Goal: Communication & Community: Answer question/provide support

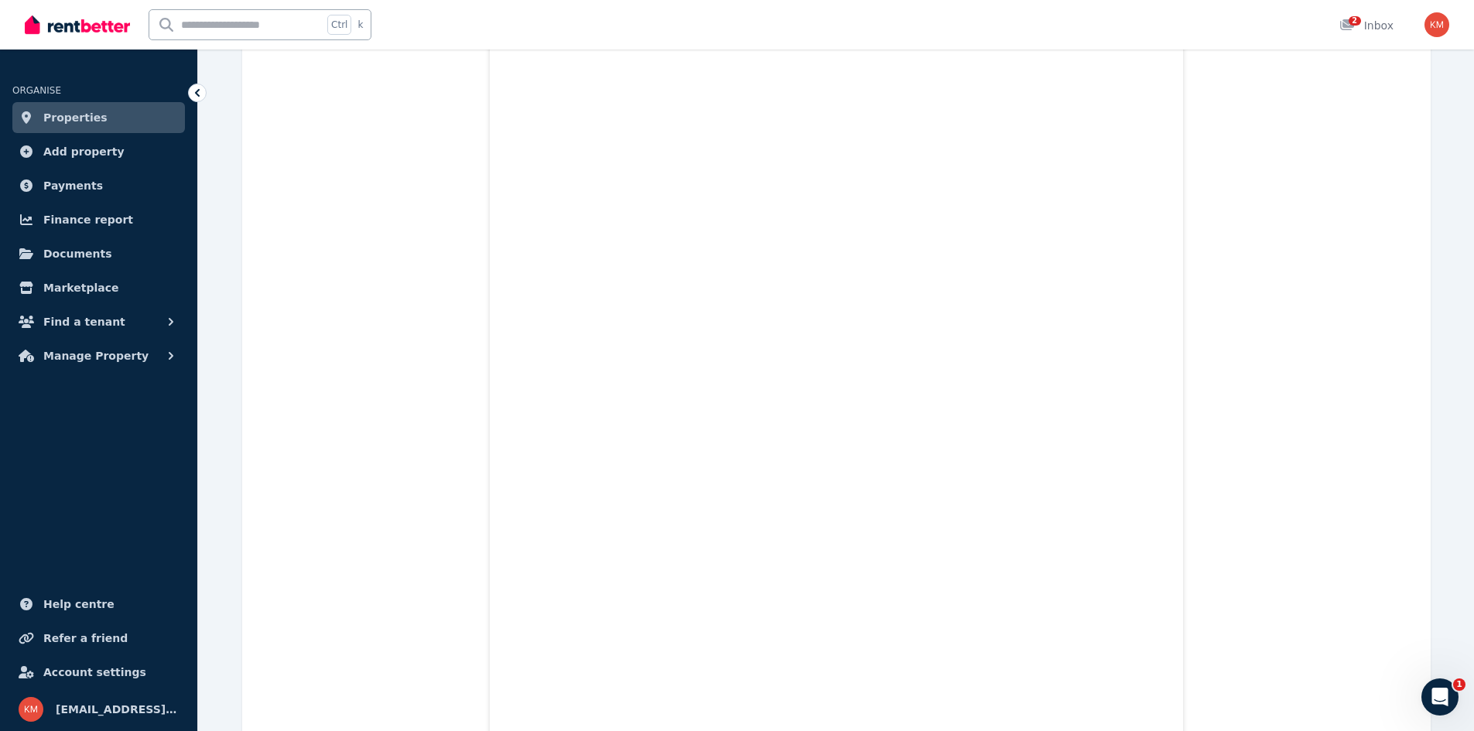
scroll to position [9979, 0]
click at [1364, 28] on div "2" at bounding box center [1352, 25] width 25 height 15
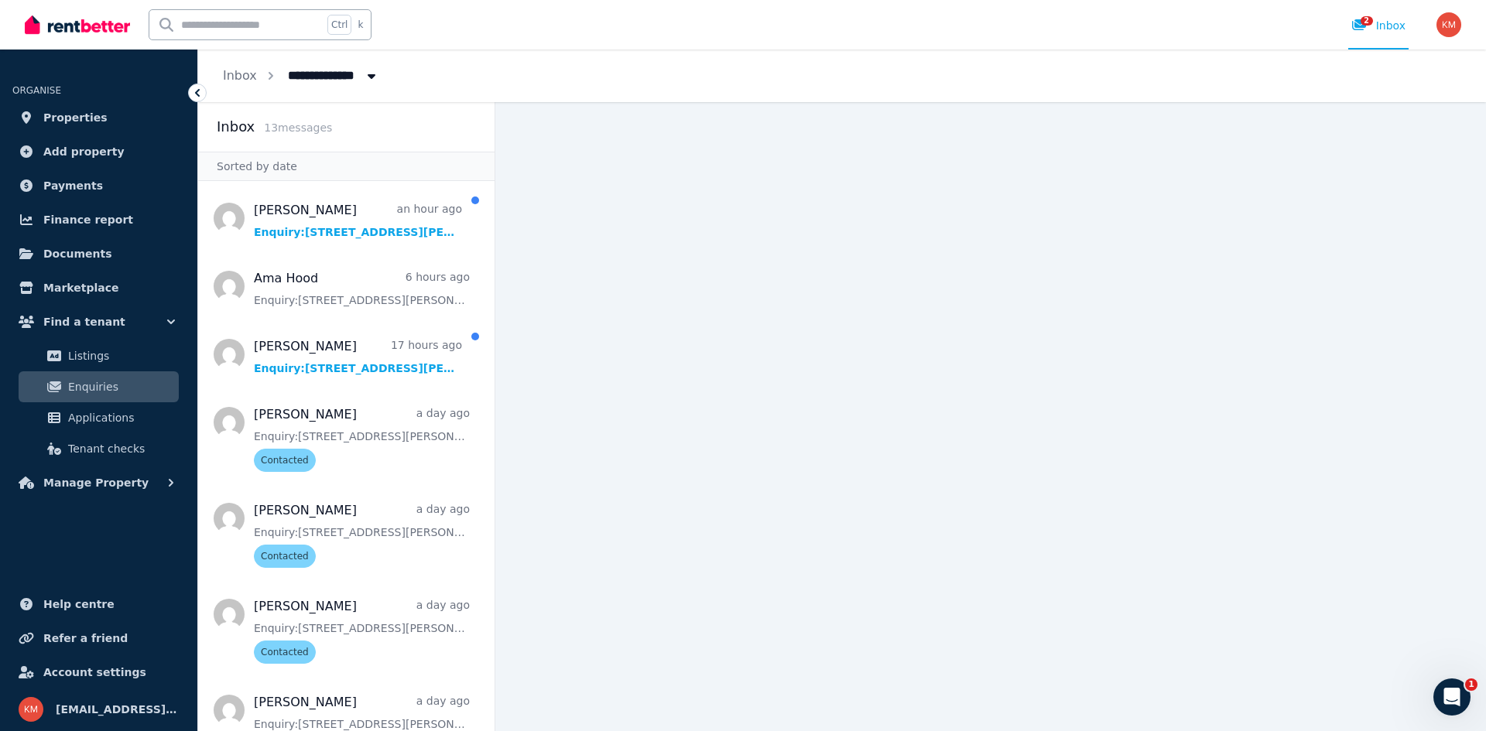
click at [314, 249] on ul "[PERSON_NAME] an hour ago Enquiry: [STREET_ADDRESS][PERSON_NAME] . Ama Hood 6 h…" at bounding box center [346, 696] width 296 height 1018
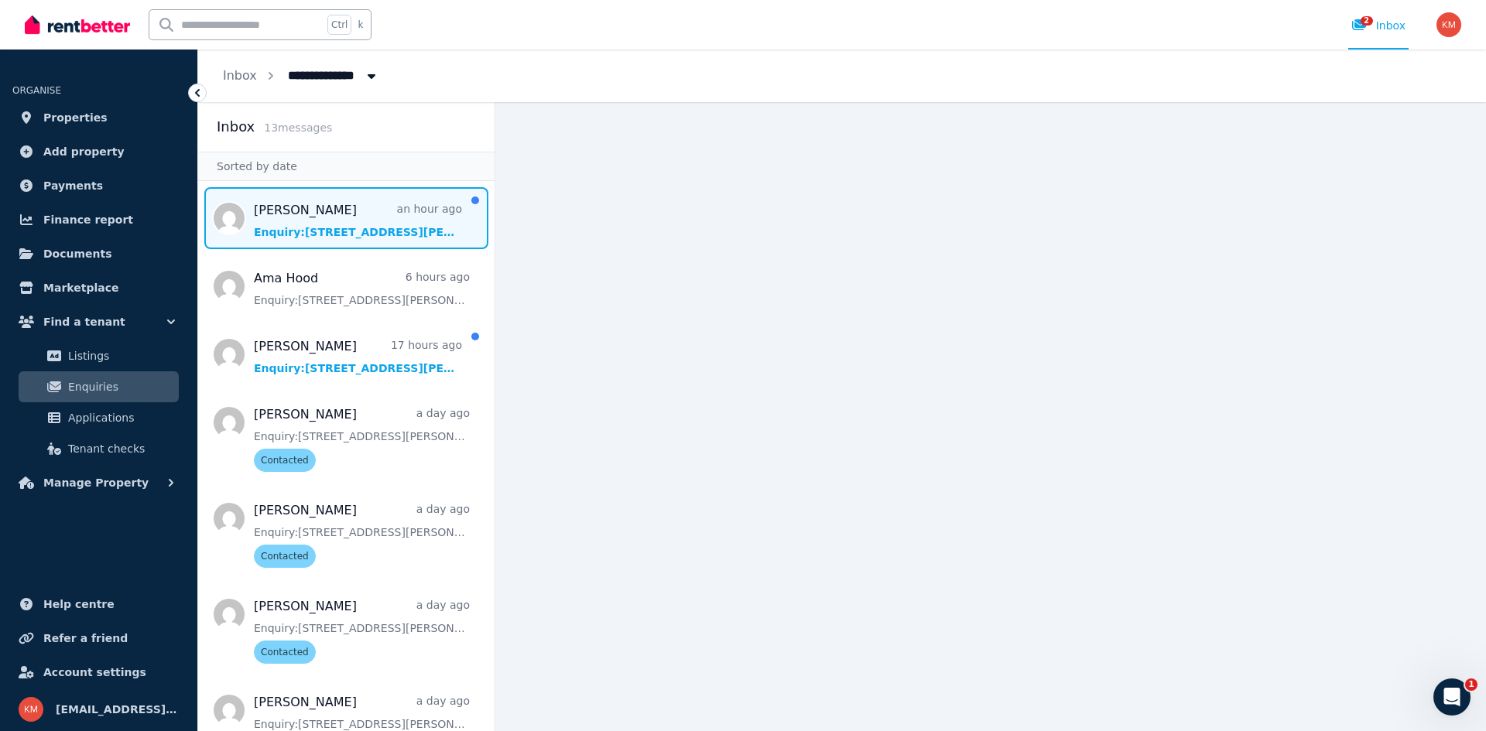
click at [316, 238] on span "Message list" at bounding box center [346, 218] width 296 height 62
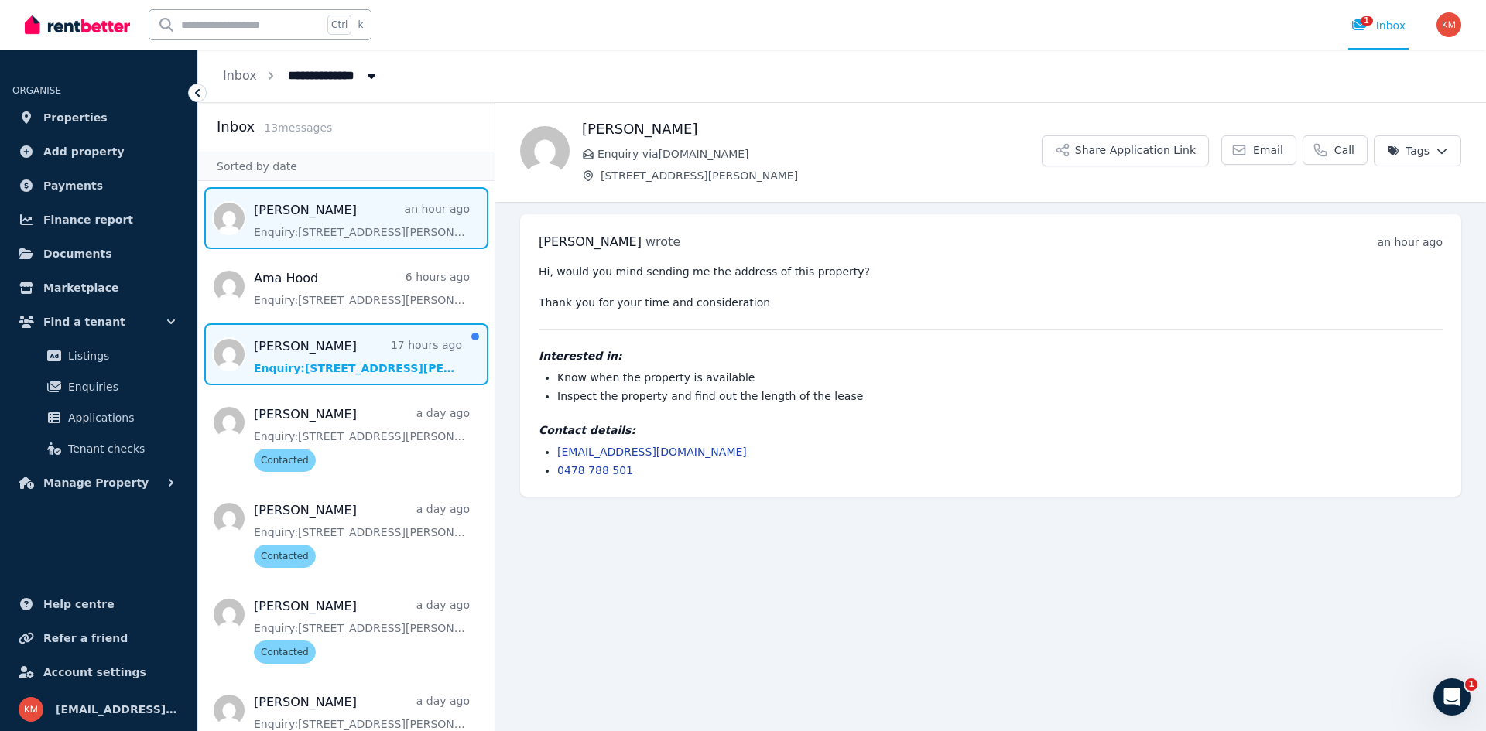
click at [374, 358] on span "Message list" at bounding box center [346, 354] width 296 height 62
